Goal: Check status: Check status

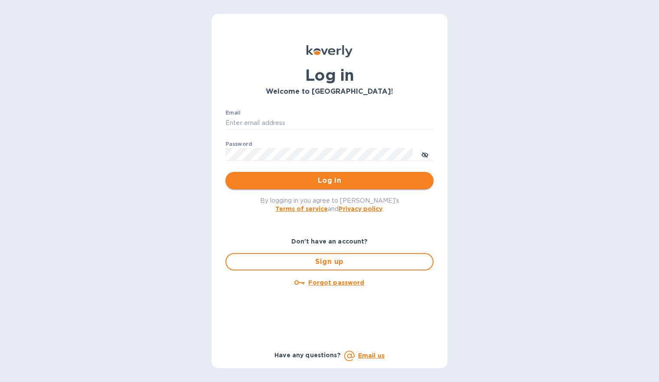
type input "[PERSON_NAME][EMAIL_ADDRESS][DOMAIN_NAME]"
click at [327, 179] on span "Log in" at bounding box center [330, 180] width 194 height 10
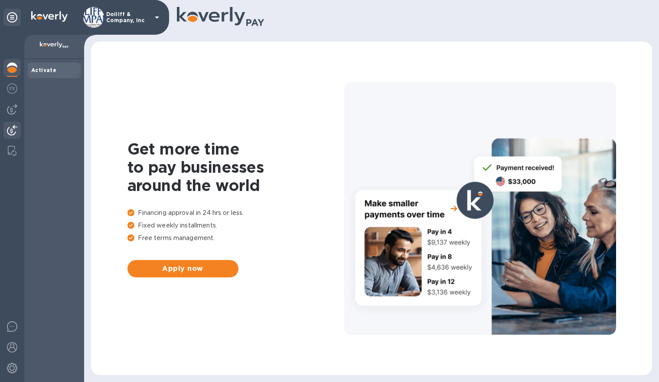
click at [12, 125] on img at bounding box center [12, 130] width 10 height 10
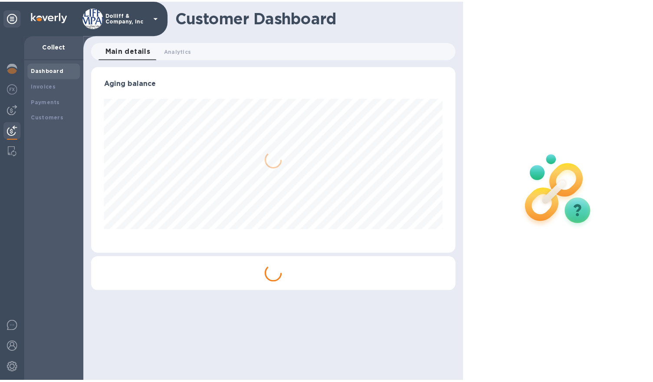
scroll to position [187, 368]
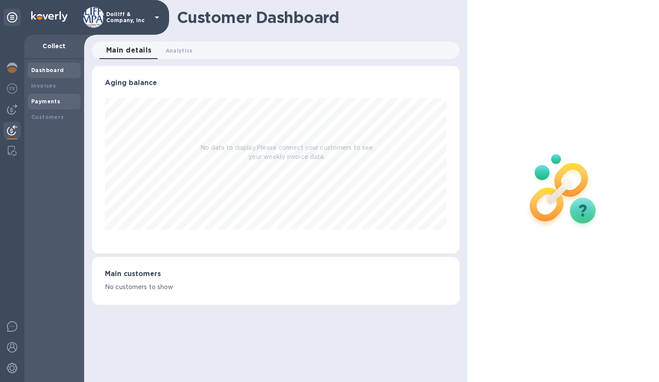
click at [42, 103] on b "Payments" at bounding box center [45, 101] width 29 height 7
